Goal: Task Accomplishment & Management: Use online tool/utility

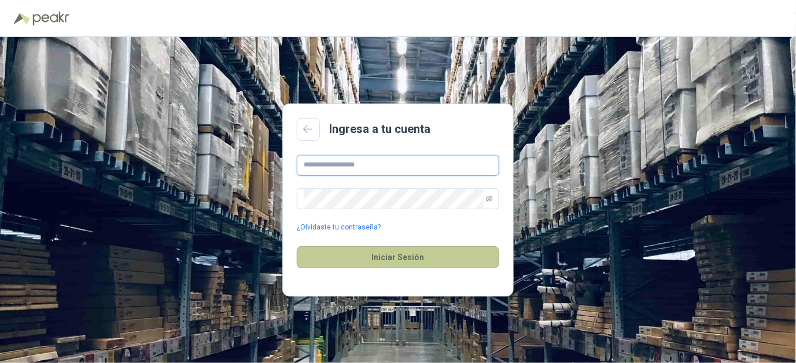
type input "**********"
click at [400, 262] on button "Iniciar Sesión" at bounding box center [398, 257] width 203 height 22
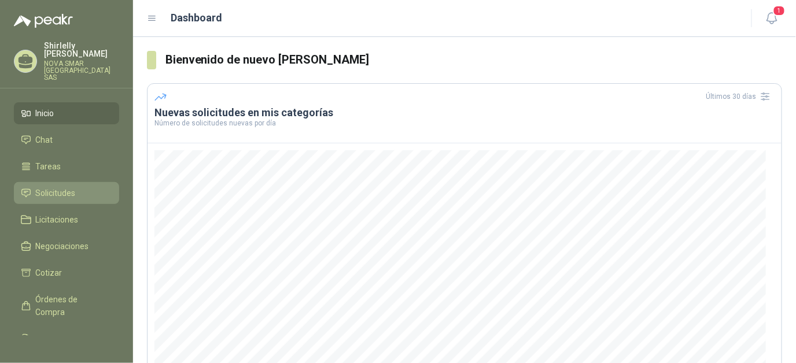
click at [53, 187] on span "Solicitudes" at bounding box center [56, 193] width 40 height 13
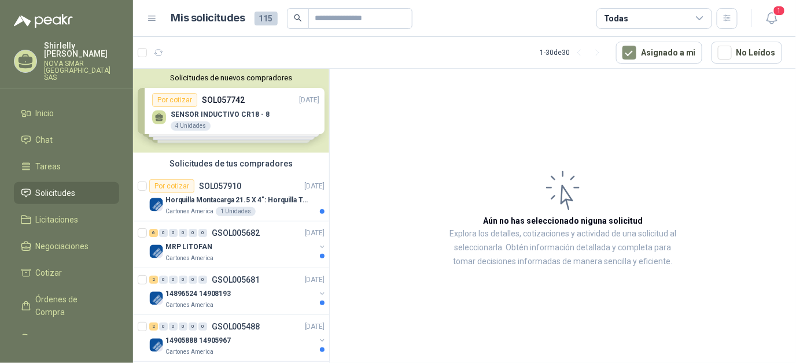
click at [223, 122] on div "Solicitudes de nuevos compradores Por cotizar SOL057742 [DATE] SENSOR INDUCTIVO…" at bounding box center [231, 111] width 196 height 84
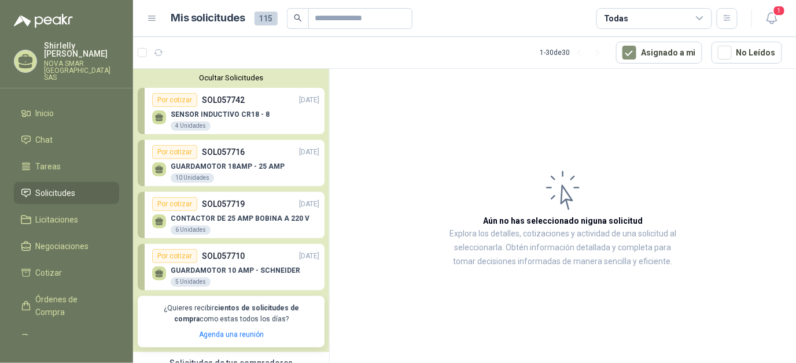
click at [224, 116] on p "SENSOR INDUCTIVO CR18 - 8" at bounding box center [220, 115] width 99 height 8
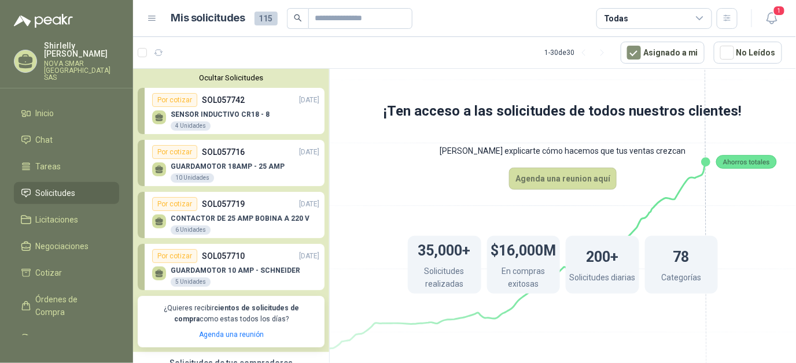
click at [177, 98] on div "Por cotizar" at bounding box center [174, 100] width 45 height 14
click at [184, 126] on div "4 Unidades" at bounding box center [191, 126] width 40 height 9
click at [189, 113] on p "SENSOR INDUCTIVO CR18 - 8" at bounding box center [220, 115] width 99 height 8
click at [181, 102] on div "Por cotizar" at bounding box center [174, 100] width 45 height 14
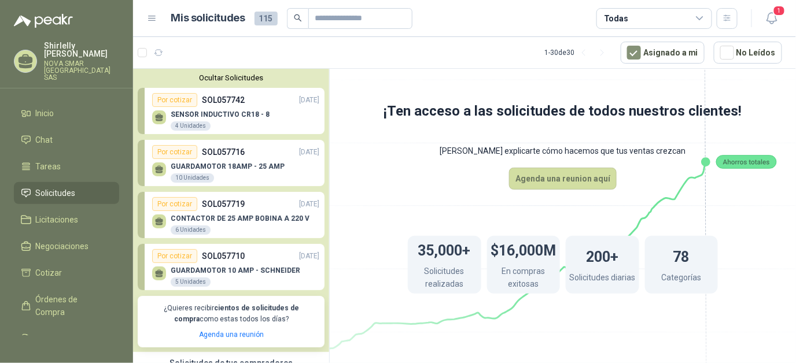
click at [224, 97] on p "SOL057742" at bounding box center [223, 100] width 43 height 13
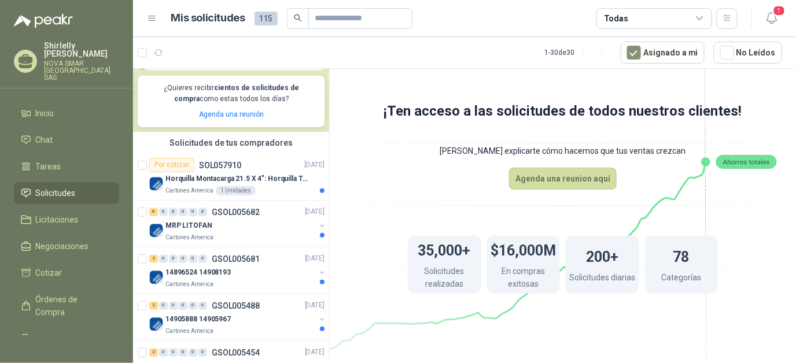
scroll to position [116, 0]
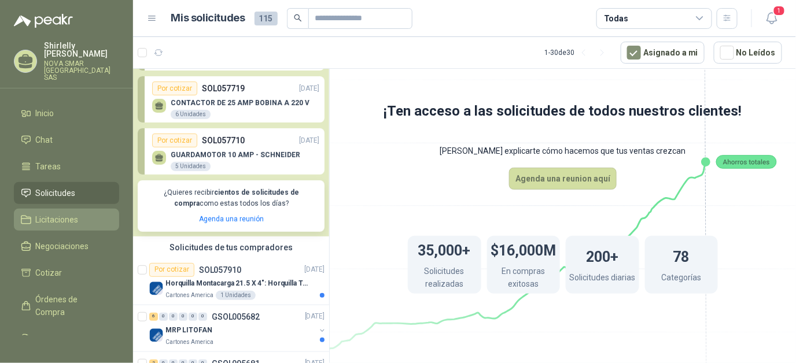
click at [58, 214] on span "Licitaciones" at bounding box center [57, 220] width 43 height 13
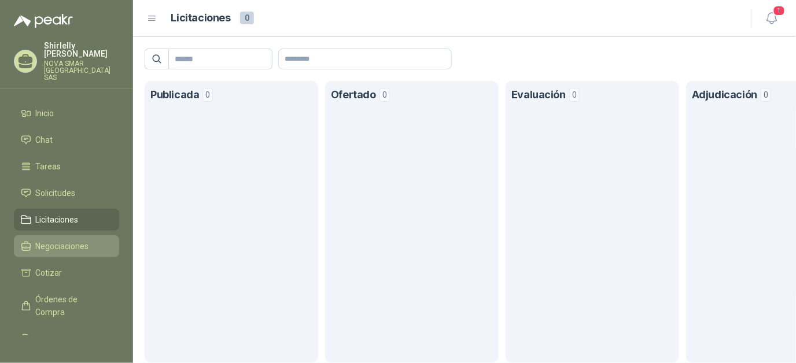
click at [61, 240] on span "Negociaciones" at bounding box center [62, 246] width 53 height 13
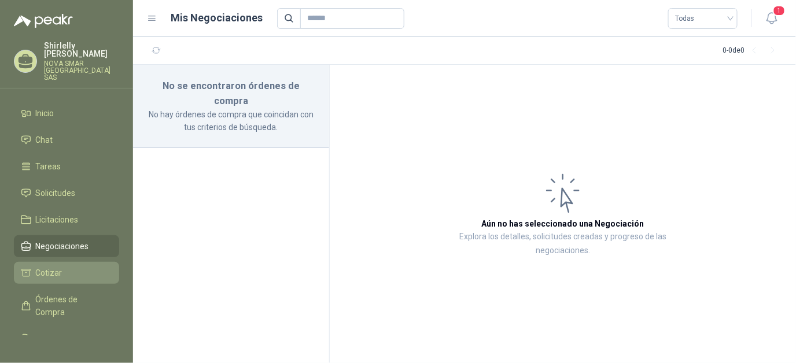
click at [42, 268] on span "Cotizar" at bounding box center [49, 273] width 27 height 13
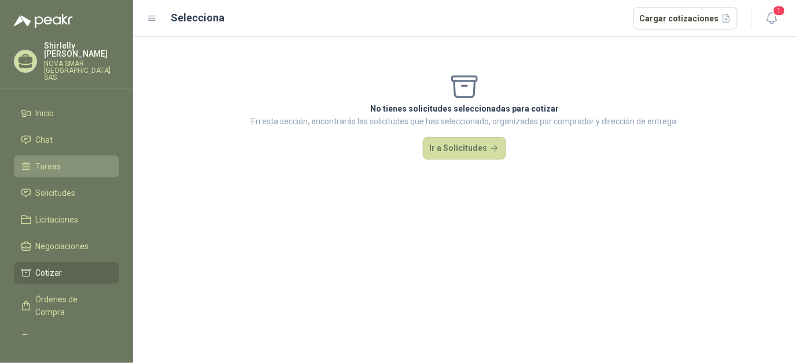
click at [67, 160] on li "Tareas" at bounding box center [66, 166] width 91 height 13
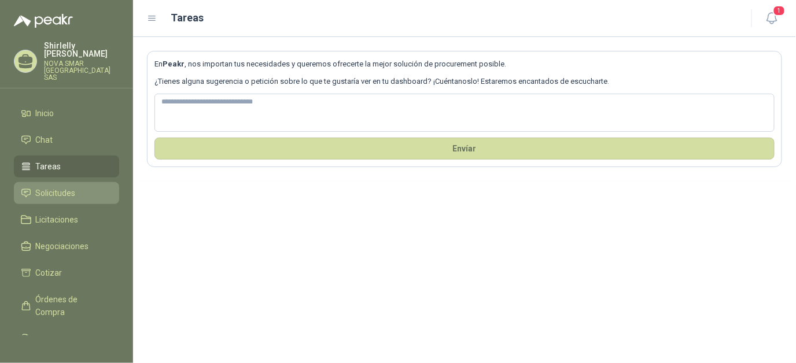
click at [60, 187] on span "Solicitudes" at bounding box center [56, 193] width 40 height 13
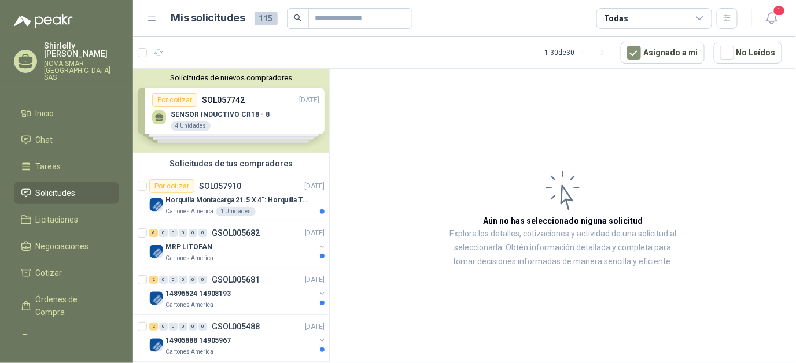
click at [229, 89] on div "Solicitudes de nuevos compradores Por cotizar SOL057742 [DATE] SENSOR INDUCTIVO…" at bounding box center [231, 111] width 196 height 84
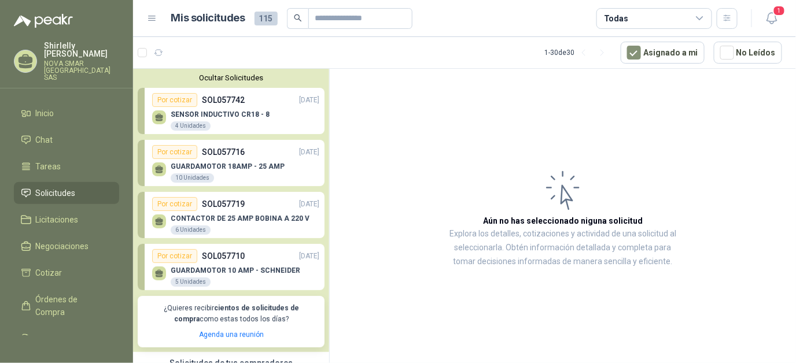
click at [229, 78] on button "Ocultar Solicitudes" at bounding box center [231, 77] width 187 height 9
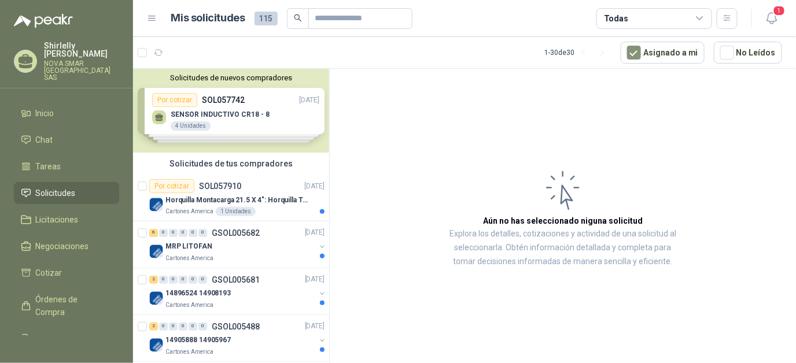
click at [222, 167] on div "Solicitudes de tus compradores" at bounding box center [231, 164] width 196 height 22
click at [221, 162] on div "Solicitudes de tus compradores" at bounding box center [231, 164] width 196 height 22
click at [196, 164] on div "Solicitudes de tus compradores" at bounding box center [231, 164] width 196 height 22
click at [167, 186] on div "Por cotizar" at bounding box center [171, 186] width 45 height 14
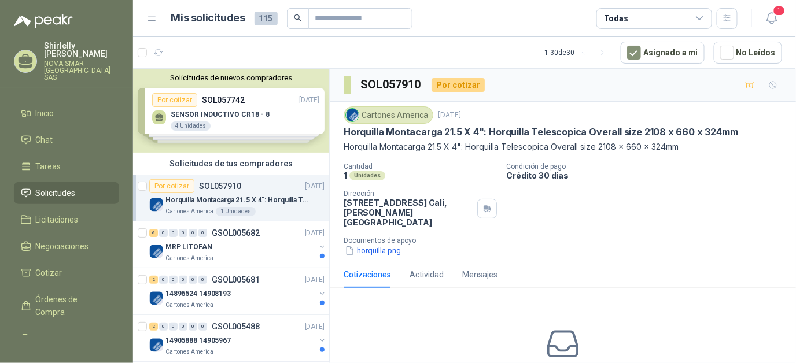
click at [223, 100] on div "Solicitudes de nuevos compradores Por cotizar SOL057742 [DATE] SENSOR INDUCTIVO…" at bounding box center [231, 111] width 196 height 84
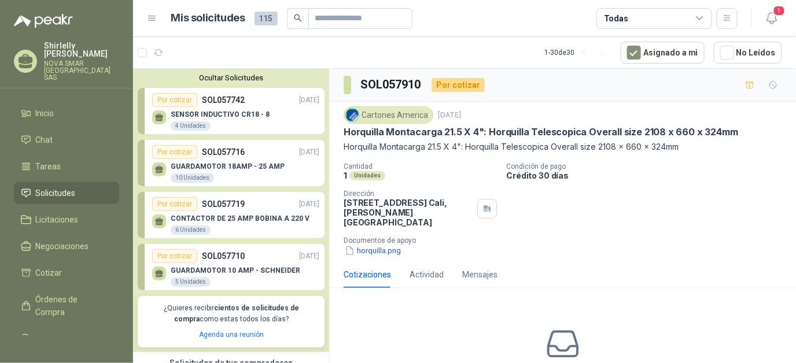
click at [243, 75] on button "Ocultar Solicitudes" at bounding box center [231, 77] width 187 height 9
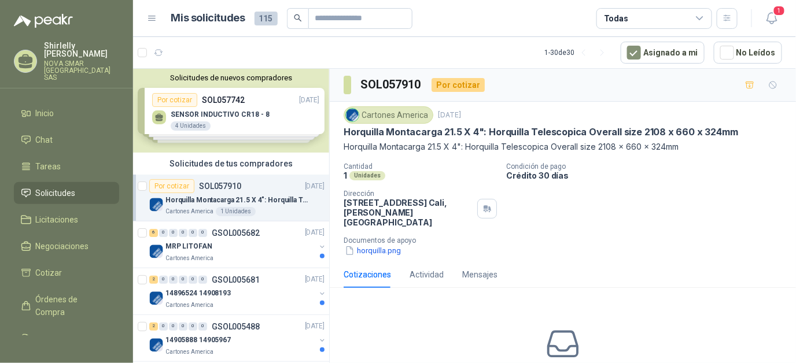
click at [218, 165] on div "Solicitudes de tus compradores" at bounding box center [231, 164] width 196 height 22
click at [204, 255] on p "Cartones America" at bounding box center [189, 258] width 48 height 9
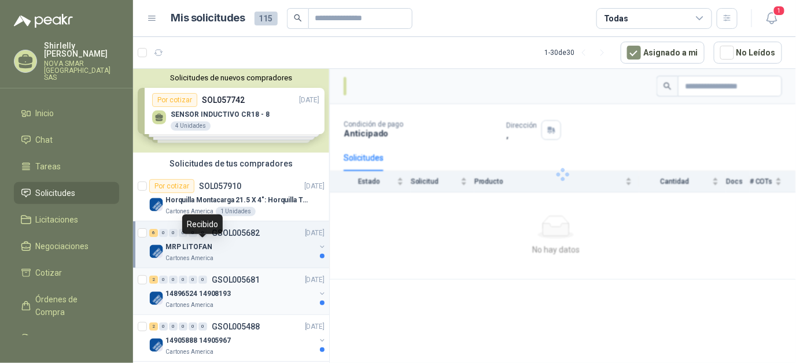
scroll to position [58, 0]
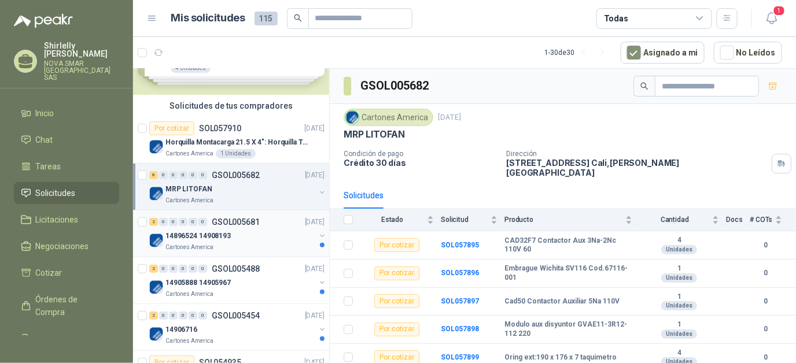
click at [241, 218] on p "GSOL005681" at bounding box center [236, 222] width 48 height 8
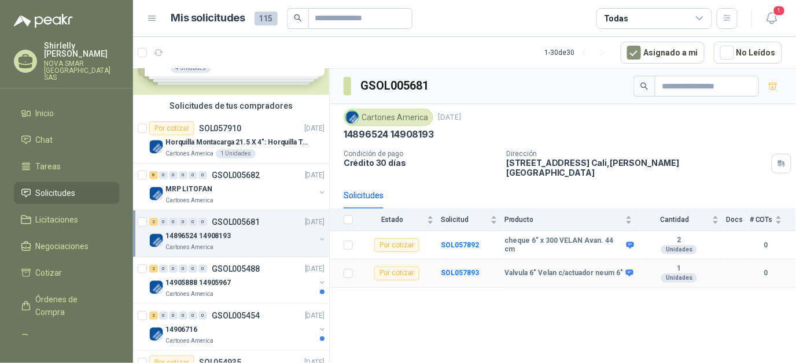
click at [400, 267] on div "Por cotizar" at bounding box center [396, 274] width 45 height 14
click at [465, 269] on b "SOL057893" at bounding box center [460, 273] width 38 height 8
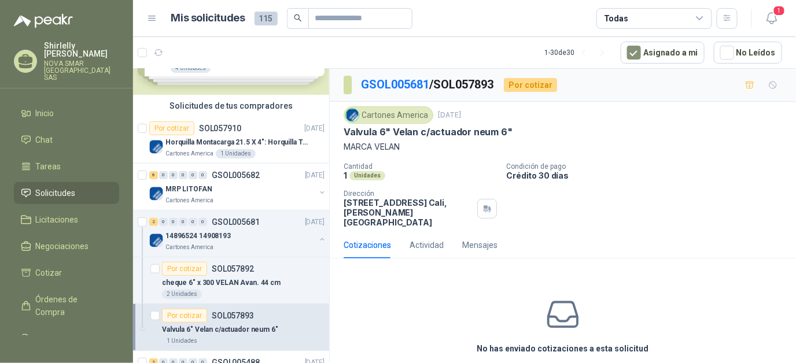
click at [482, 132] on p "Valvula 6" Velan c/actuador neum 6"" at bounding box center [428, 132] width 169 height 12
click at [374, 143] on p "MARCA VELAN" at bounding box center [563, 147] width 439 height 13
click at [356, 163] on p "Cantidad" at bounding box center [420, 167] width 153 height 8
click at [370, 210] on p "[STREET_ADDRESS][PERSON_NAME]" at bounding box center [408, 213] width 129 height 30
click at [370, 239] on div "Cotizaciones" at bounding box center [367, 245] width 47 height 13
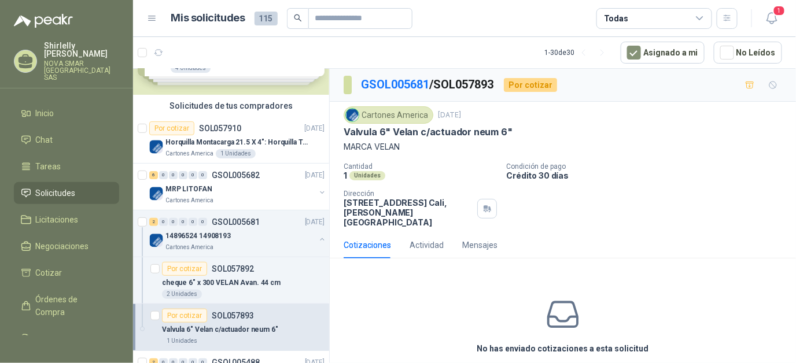
click at [370, 239] on div "Cotizaciones" at bounding box center [367, 245] width 47 height 13
click at [421, 239] on div "Actividad" at bounding box center [427, 245] width 34 height 13
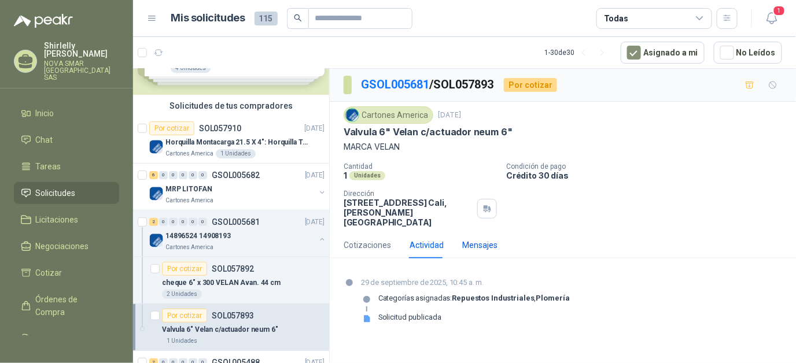
click at [480, 239] on div "Mensajes" at bounding box center [479, 245] width 35 height 13
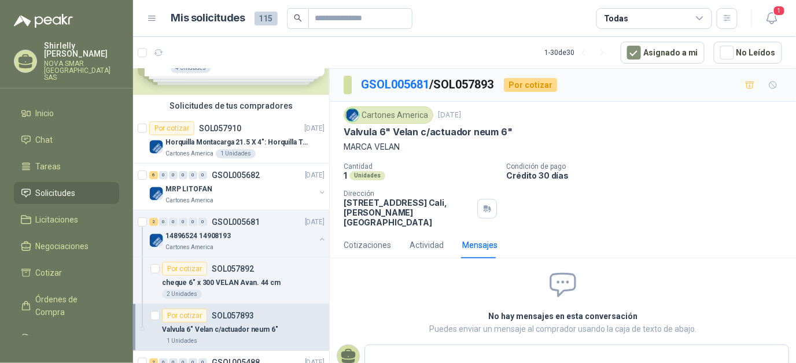
click at [461, 82] on p "GSOL005681 / SOL057893" at bounding box center [428, 85] width 134 height 18
click at [536, 82] on div "Por cotizar" at bounding box center [530, 85] width 53 height 14
click at [212, 284] on p "cheque 6" x 300 VELAN Avan. 44 cm" at bounding box center [221, 283] width 119 height 11
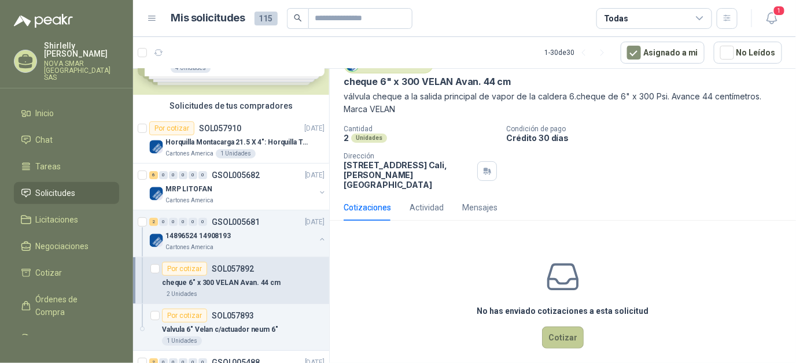
click at [560, 328] on button "Cotizar" at bounding box center [563, 338] width 42 height 22
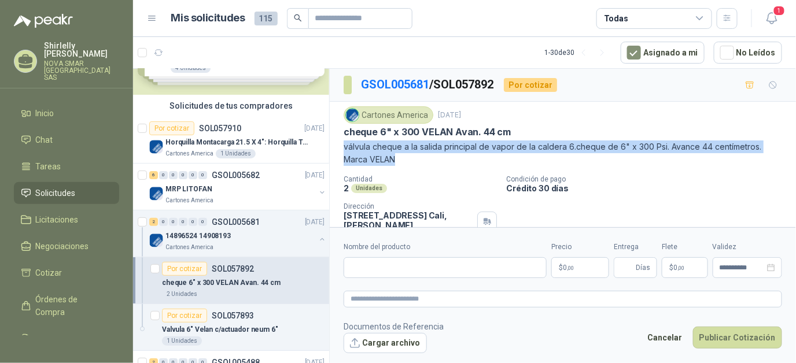
drag, startPoint x: 397, startPoint y: 159, endPoint x: 340, endPoint y: 146, distance: 59.2
click at [340, 146] on div "Cartones America [DATE] cheque 6" x 300 VELAN Avan. 44 cm válvula cheque a la s…" at bounding box center [563, 173] width 466 height 143
drag, startPoint x: 340, startPoint y: 146, endPoint x: 443, endPoint y: 168, distance: 105.8
click at [443, 168] on div "Cartones America [DATE] cheque 6" x 300 VELAN Avan. 44 cm válvula cheque a la s…" at bounding box center [563, 173] width 439 height 134
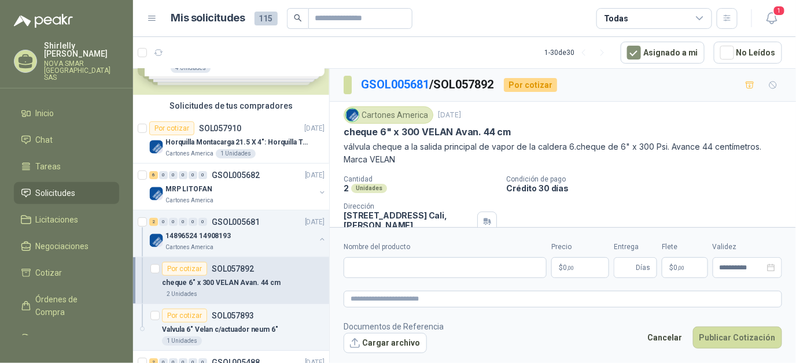
click at [529, 82] on div "Por cotizar" at bounding box center [530, 85] width 53 height 14
click at [452, 87] on p "GSOL005681 / SOL057892" at bounding box center [428, 85] width 134 height 18
click at [400, 87] on link "GSOL005681" at bounding box center [395, 85] width 68 height 14
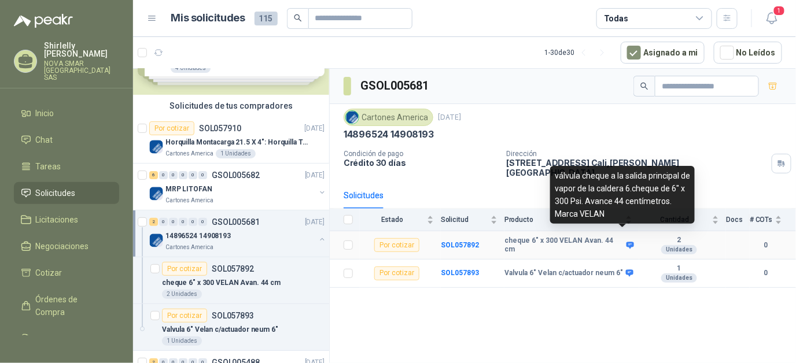
click at [627, 242] on icon at bounding box center [631, 245] width 8 height 7
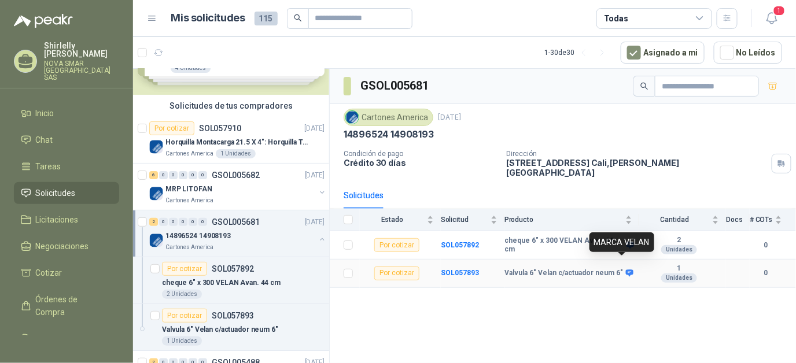
click at [628, 269] on icon at bounding box center [629, 273] width 9 height 9
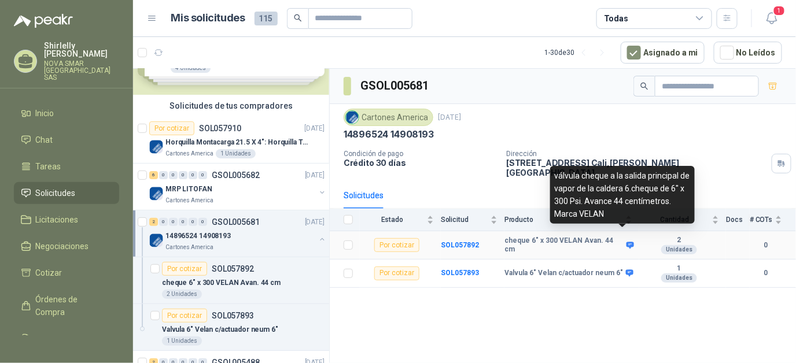
click at [627, 242] on icon at bounding box center [631, 245] width 8 height 7
